Goal: Information Seeking & Learning: Learn about a topic

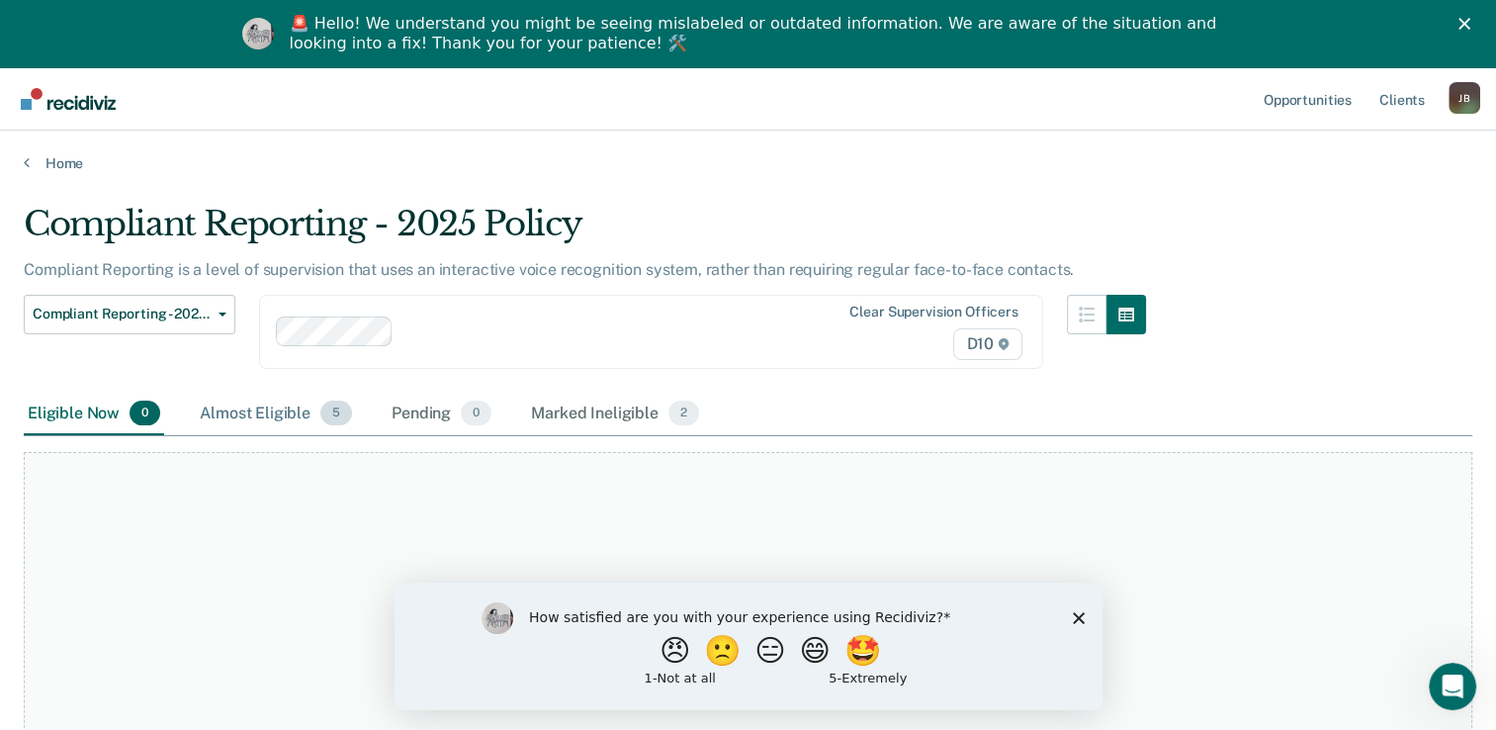
click at [235, 406] on div "Almost Eligible 5" at bounding box center [276, 415] width 160 height 44
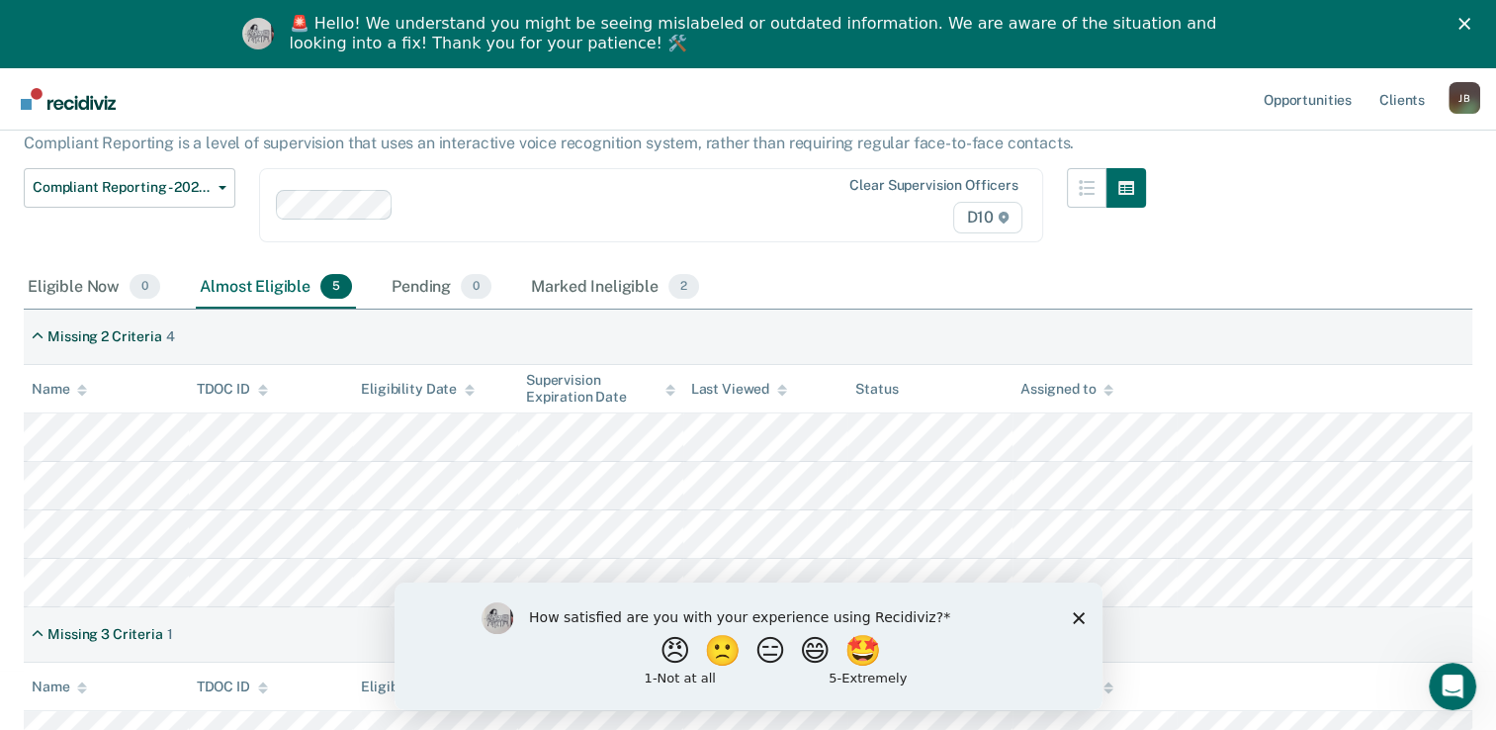
scroll to position [154, 0]
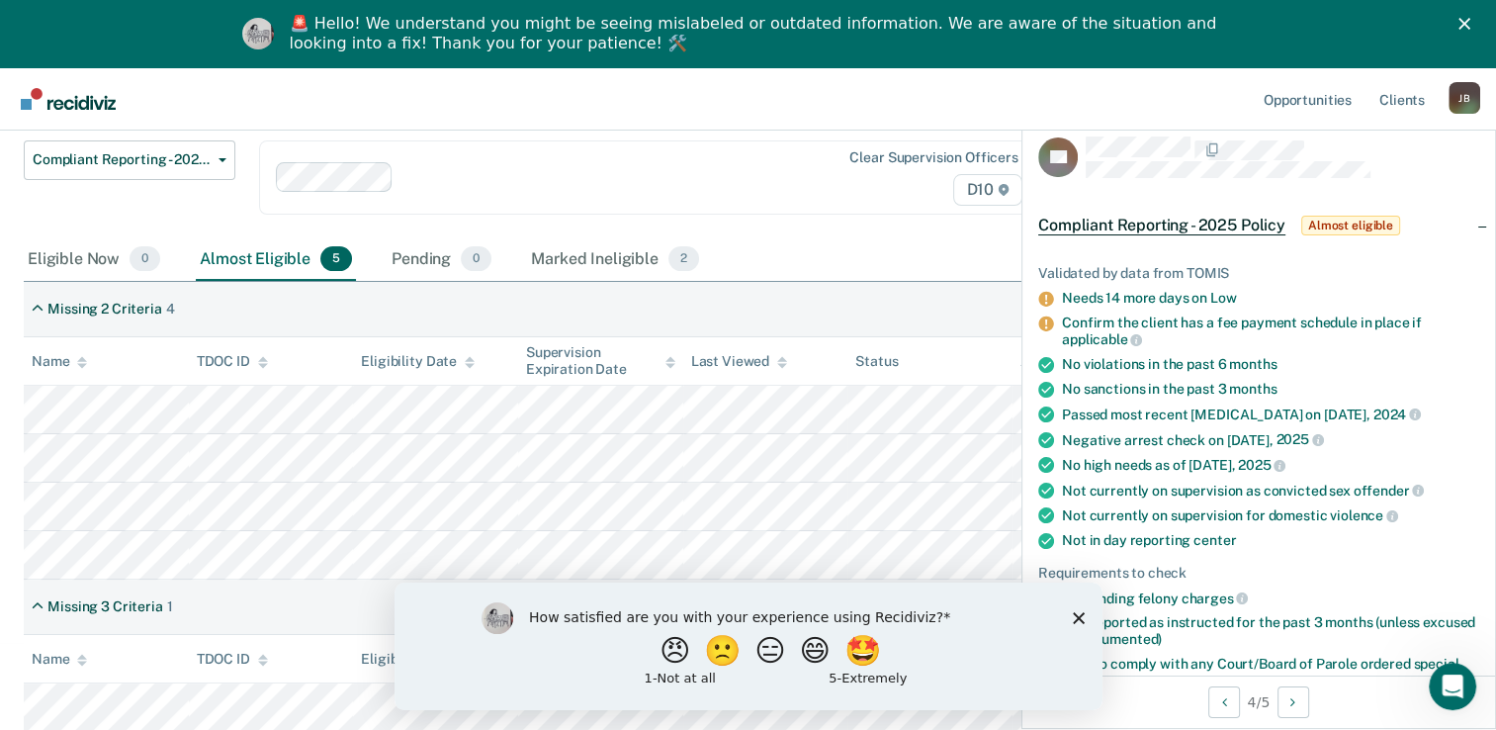
click at [1078, 624] on div "How satisfied are you with your experience using Recidiviz? 😠 🙁 😑 😄 🤩 1 - Not a…" at bounding box center [748, 645] width 708 height 128
click at [1075, 618] on polygon "Close survey" at bounding box center [1078, 617] width 12 height 12
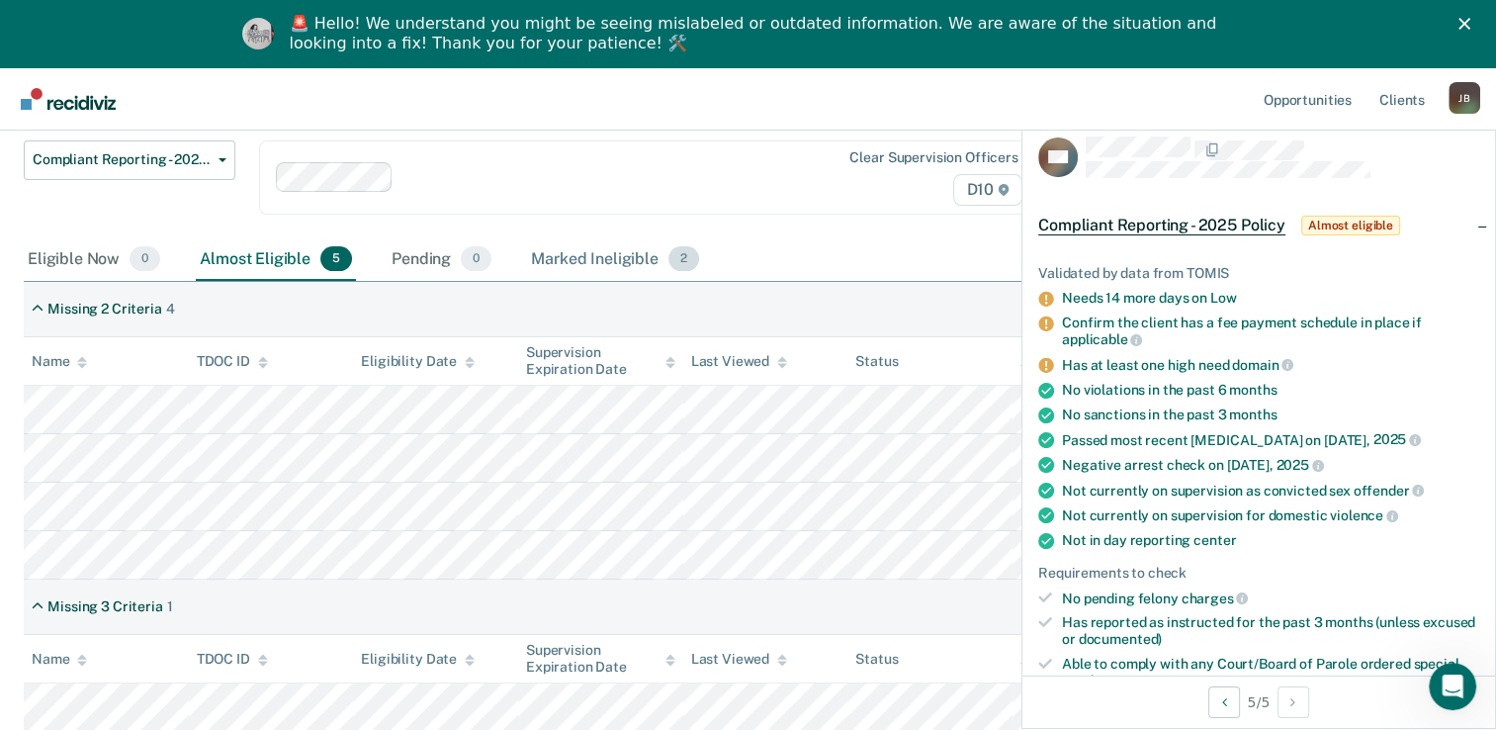
click at [606, 259] on div "Marked Ineligible 2" at bounding box center [615, 260] width 176 height 44
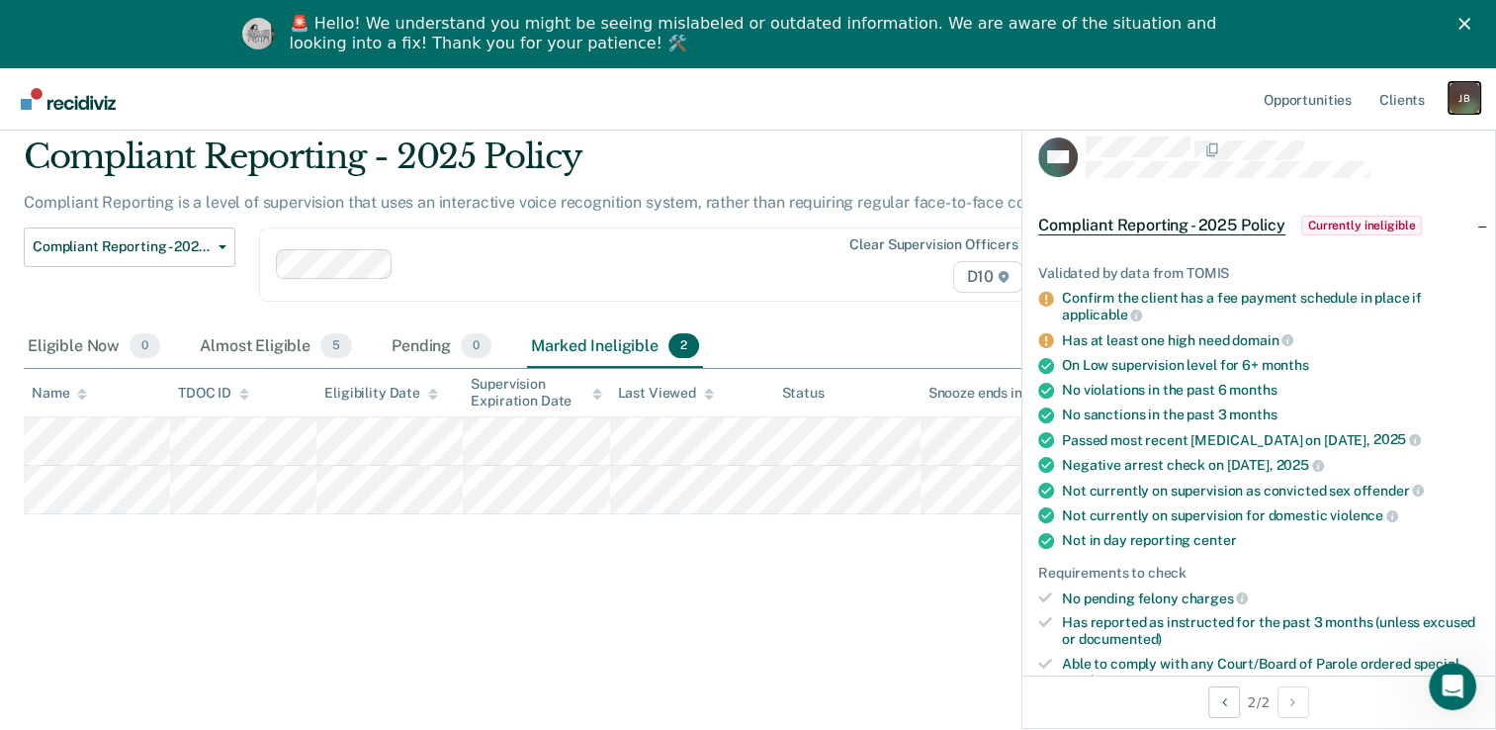
click at [1459, 98] on div "[PERSON_NAME]" at bounding box center [1464, 98] width 32 height 32
click at [1351, 197] on link "Log Out" at bounding box center [1384, 197] width 159 height 17
